Goal: Task Accomplishment & Management: Use online tool/utility

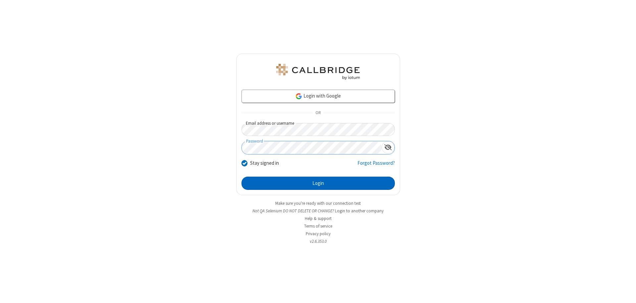
click at [318, 184] on button "Login" at bounding box center [318, 183] width 153 height 13
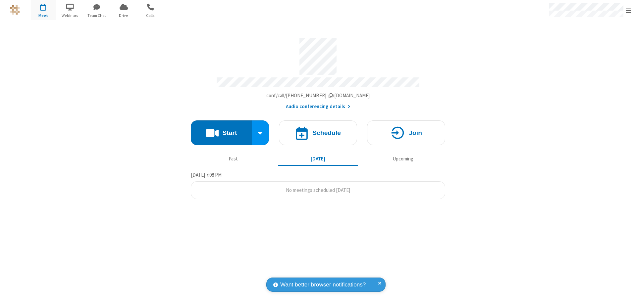
click at [221, 130] on button "Start" at bounding box center [221, 133] width 61 height 25
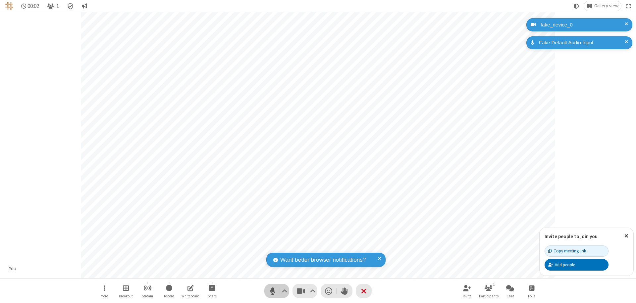
click at [273, 291] on span "Mute (⌘+Shift+A)" at bounding box center [273, 292] width 10 height 10
click at [273, 291] on span "Unmute (⌘+Shift+A)" at bounding box center [273, 292] width 10 height 10
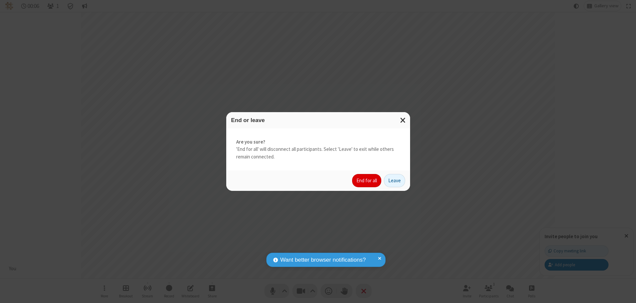
click at [367, 181] on button "End for all" at bounding box center [366, 180] width 29 height 13
